Goal: Task Accomplishment & Management: Manage account settings

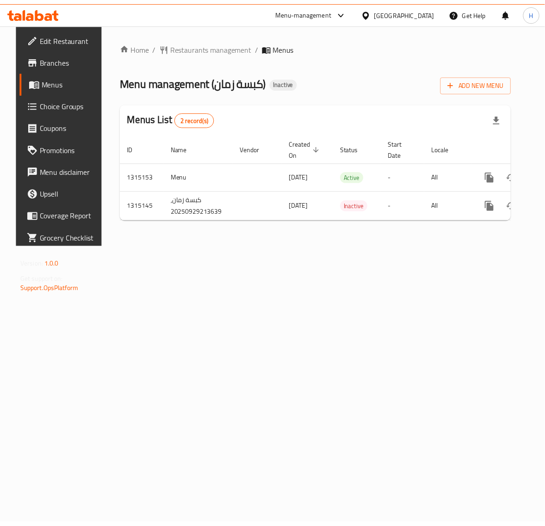
scroll to position [0, 35]
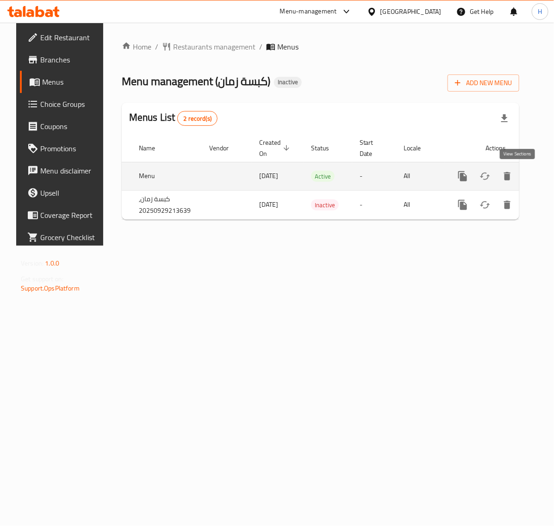
click at [524, 177] on icon "enhanced table" at bounding box center [529, 176] width 11 height 11
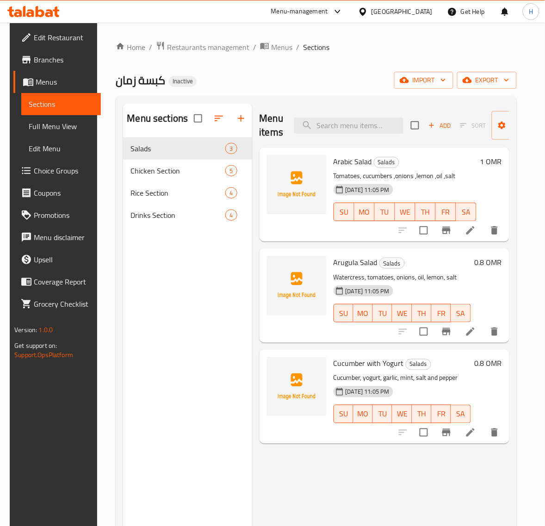
click at [52, 126] on span "Full Menu View" at bounding box center [61, 126] width 65 height 11
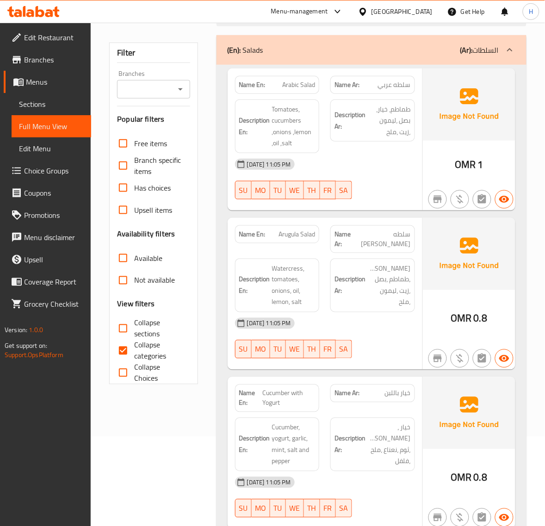
scroll to position [116, 0]
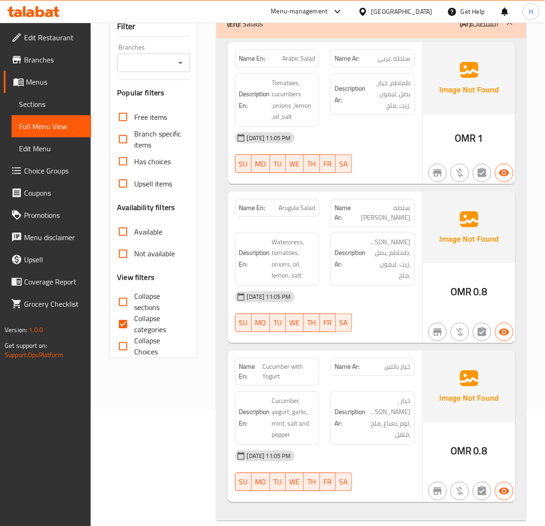
click at [280, 362] on span "Cucumber with Yogurt" at bounding box center [288, 371] width 53 height 19
copy span "Cucumber with Yogurt"
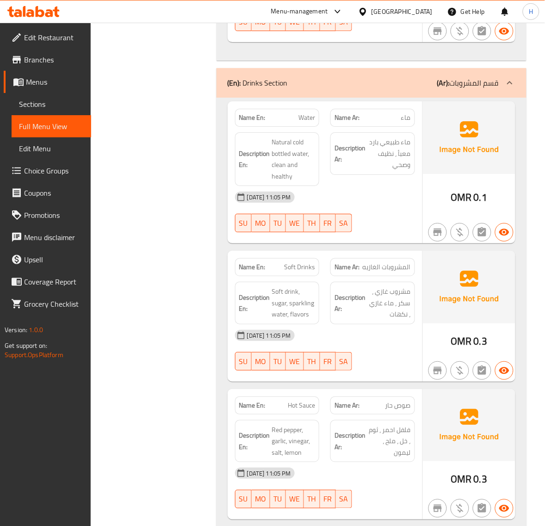
scroll to position [2081, 0]
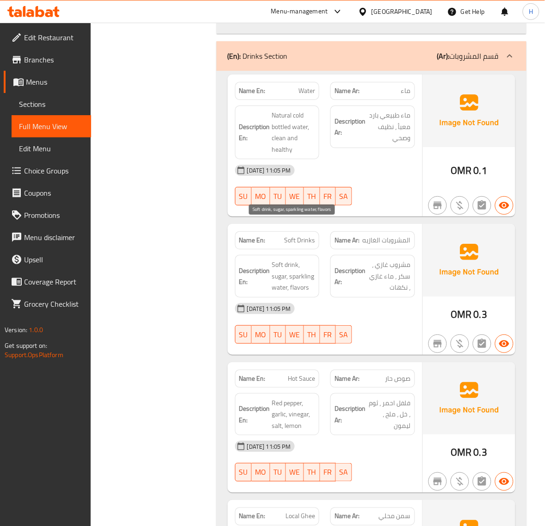
click at [298, 259] on span "Soft drink, sugar, sparkling water, flavors" at bounding box center [293, 276] width 43 height 34
copy span "sparkling"
click at [327, 297] on div "[DATE] 11:05 PM" at bounding box center [324, 308] width 191 height 22
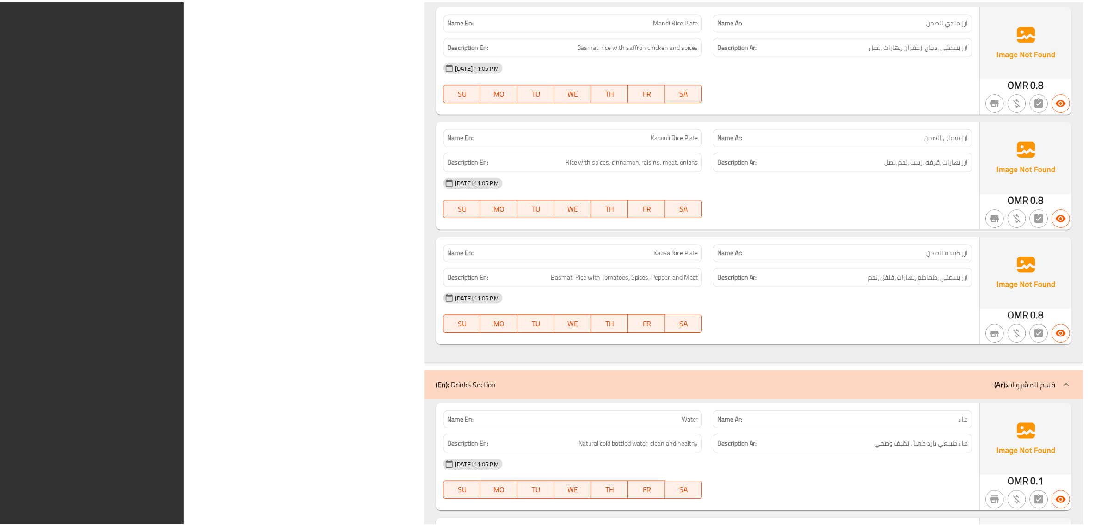
scroll to position [1669, 0]
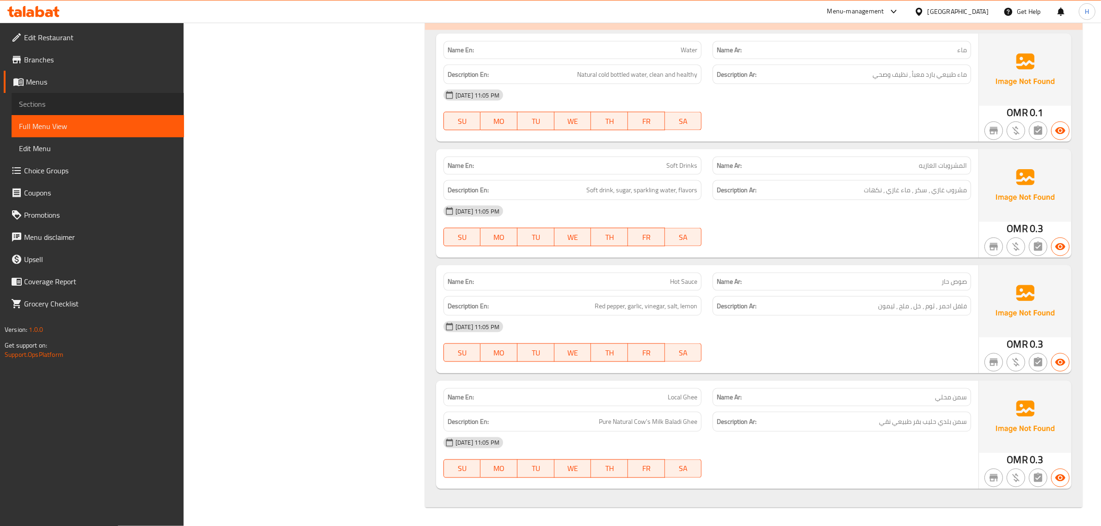
click at [30, 99] on span "Sections" at bounding box center [98, 104] width 158 height 11
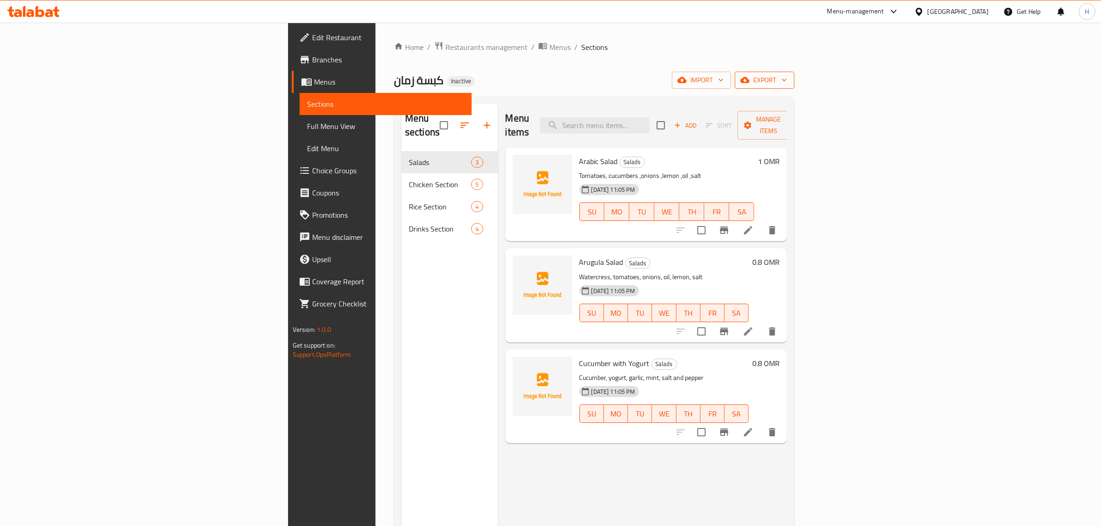
click at [787, 85] on span "export" at bounding box center [764, 80] width 45 height 12
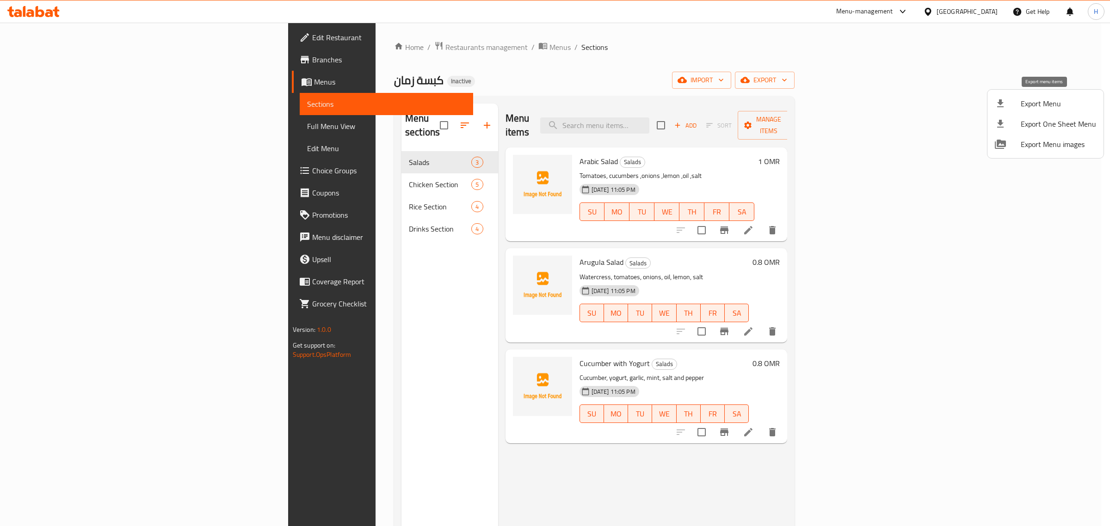
click at [1023, 98] on span "Export Menu" at bounding box center [1058, 103] width 75 height 11
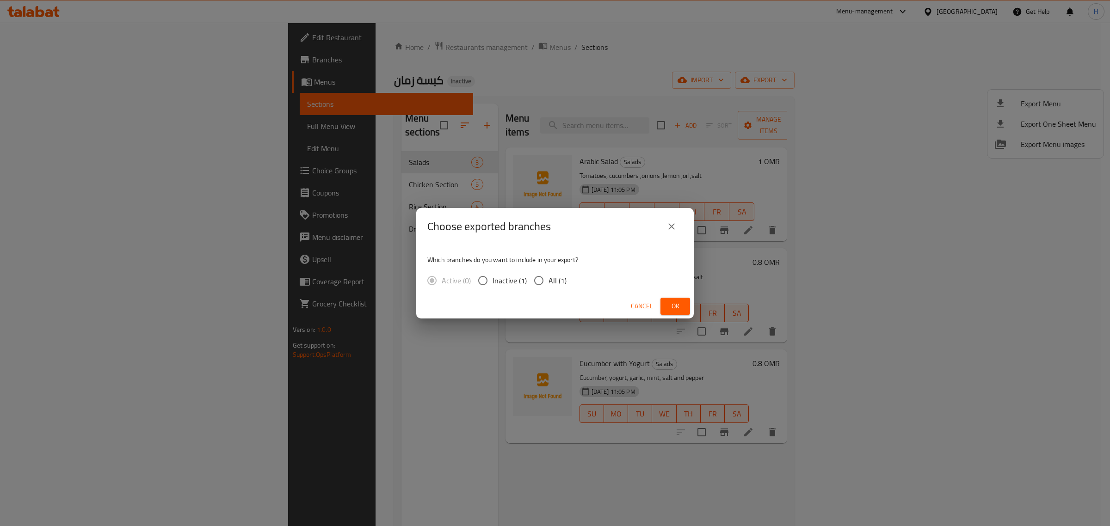
click at [541, 280] on input "All (1)" at bounding box center [538, 280] width 19 height 19
radio input "true"
click at [674, 306] on span "Ok" at bounding box center [675, 307] width 15 height 12
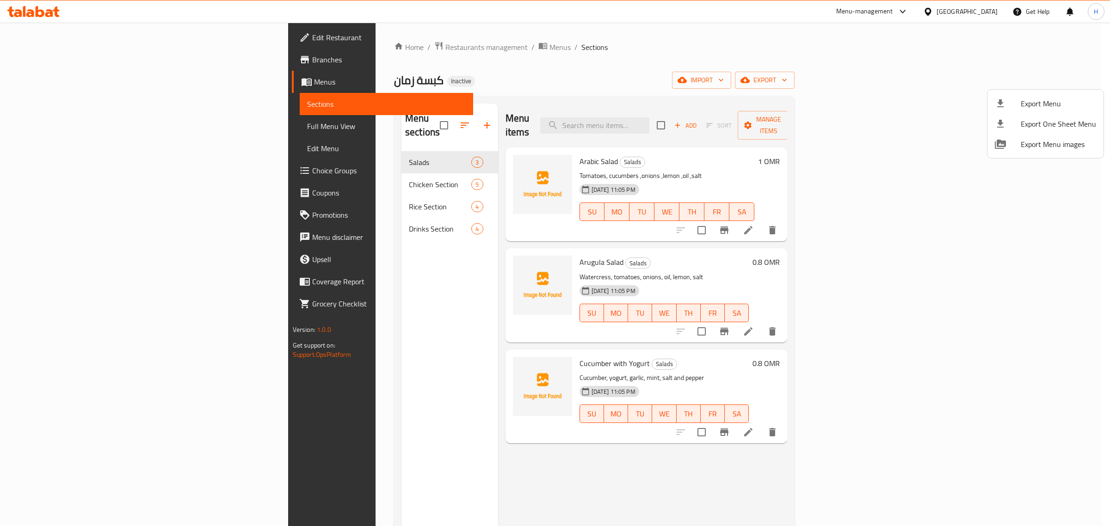
click at [68, 62] on div at bounding box center [555, 263] width 1110 height 526
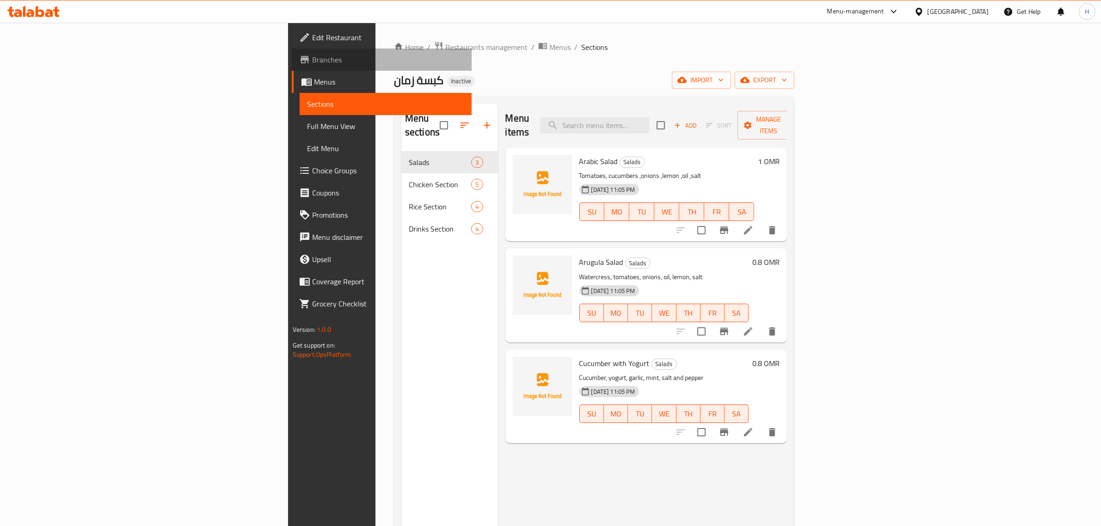
click at [312, 62] on span "Branches" at bounding box center [388, 59] width 153 height 11
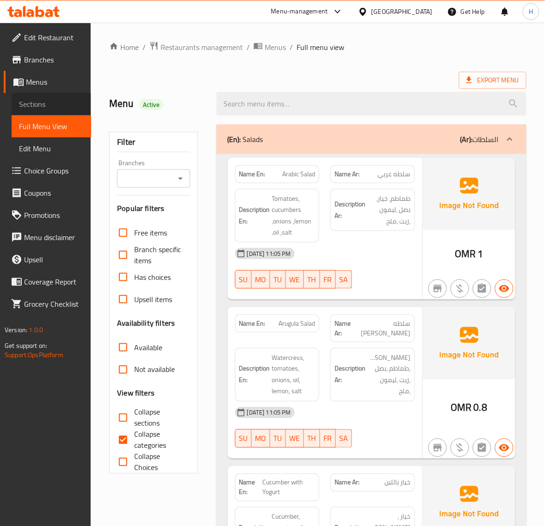
click at [38, 96] on link "Sections" at bounding box center [52, 104] width 80 height 22
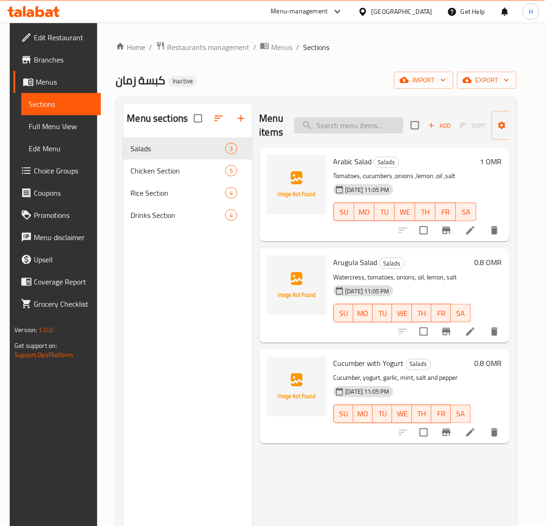
click at [351, 125] on input "search" at bounding box center [348, 125] width 109 height 16
paste input "Cucumber with Yogurt"
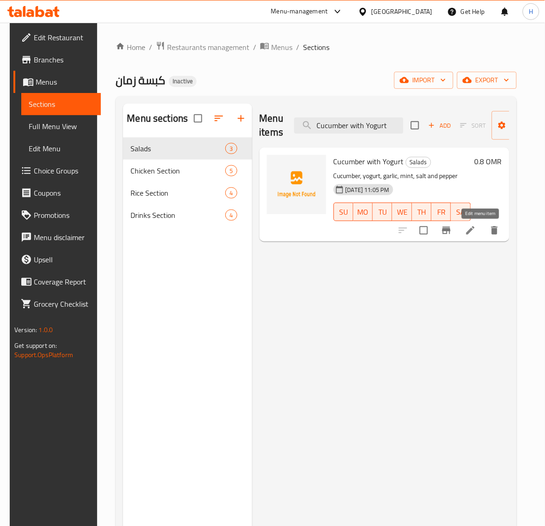
type input "Cucumber with Yogurt"
click at [475, 231] on icon at bounding box center [470, 230] width 11 height 11
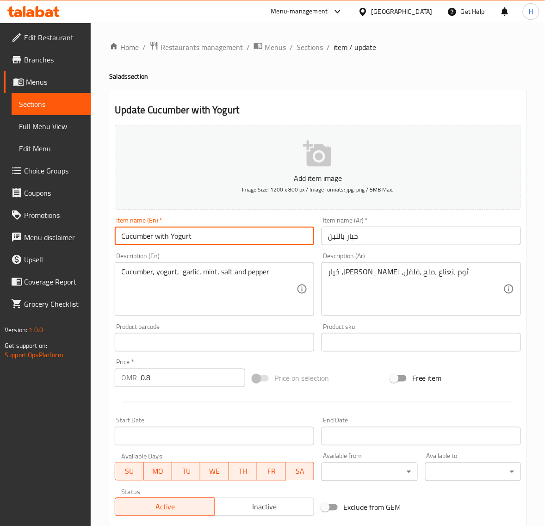
click at [177, 243] on input "Cucumber with Yogurt" at bounding box center [214, 236] width 199 height 18
